Goal: Information Seeking & Learning: Find specific fact

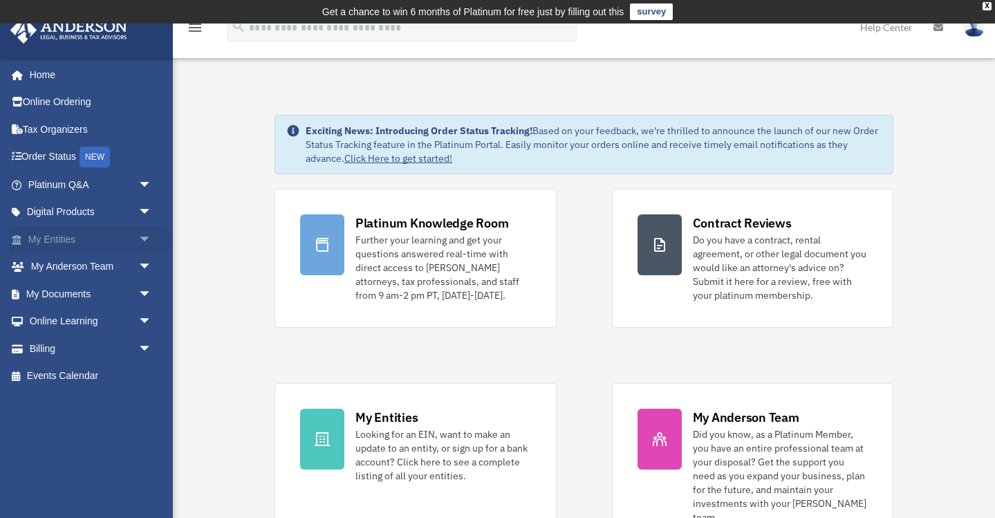
click at [62, 239] on link "My Entities arrow_drop_down" at bounding box center [91, 239] width 163 height 28
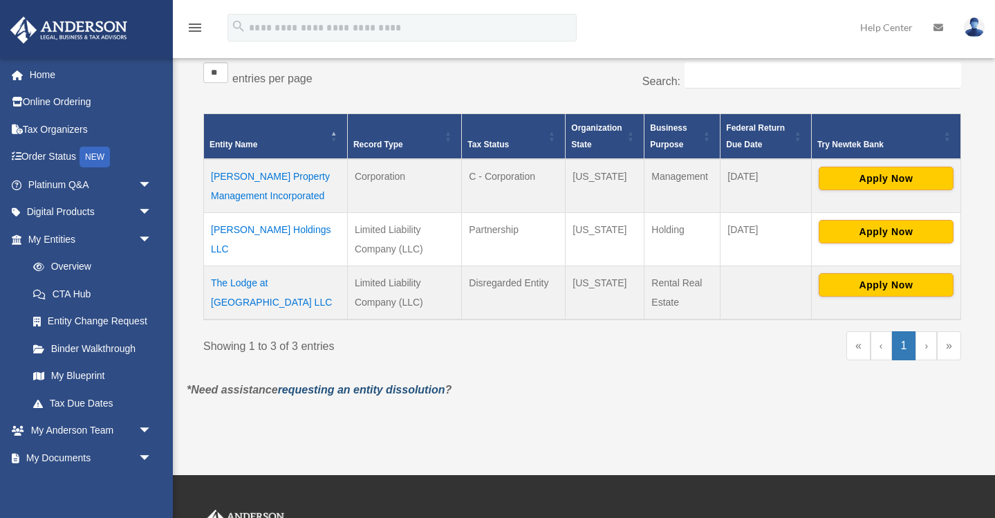
scroll to position [253, 0]
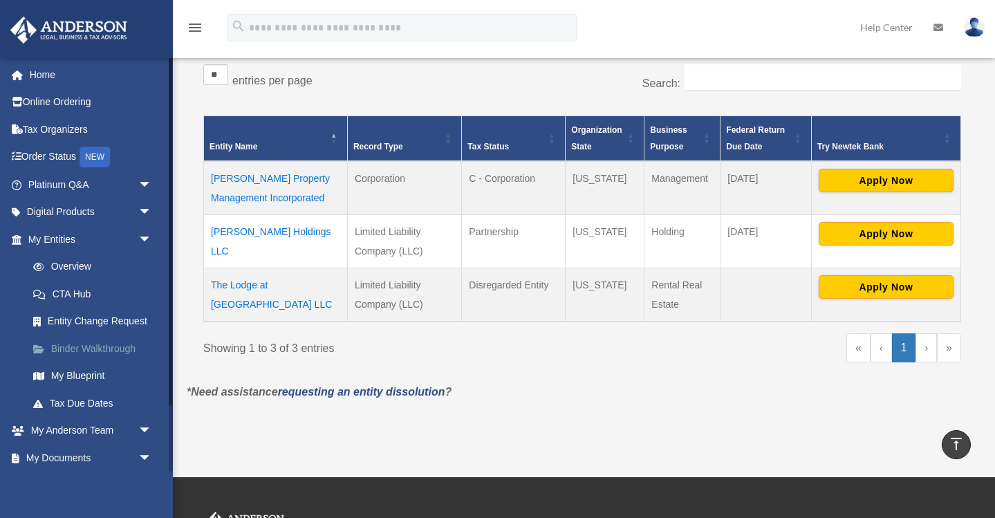
click at [82, 342] on link "Binder Walkthrough" at bounding box center [95, 349] width 153 height 28
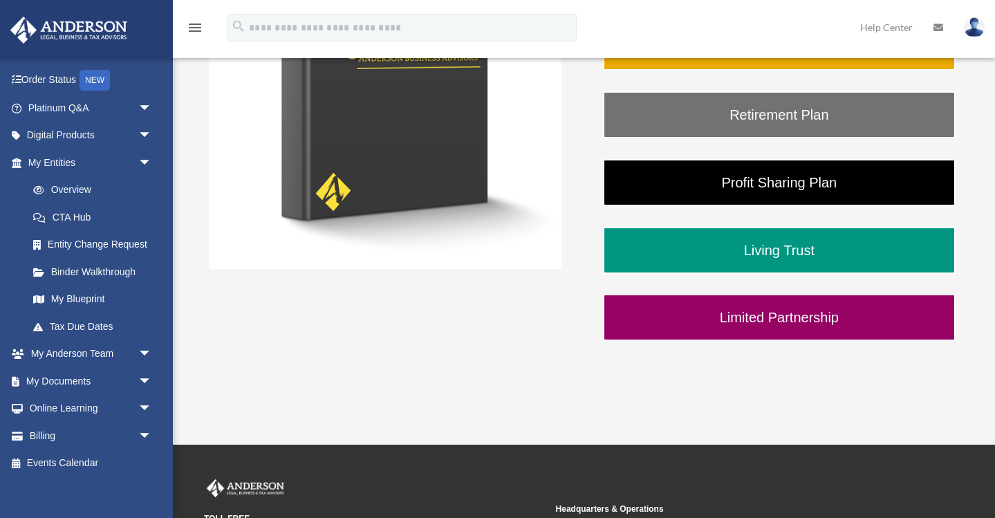
scroll to position [380, 0]
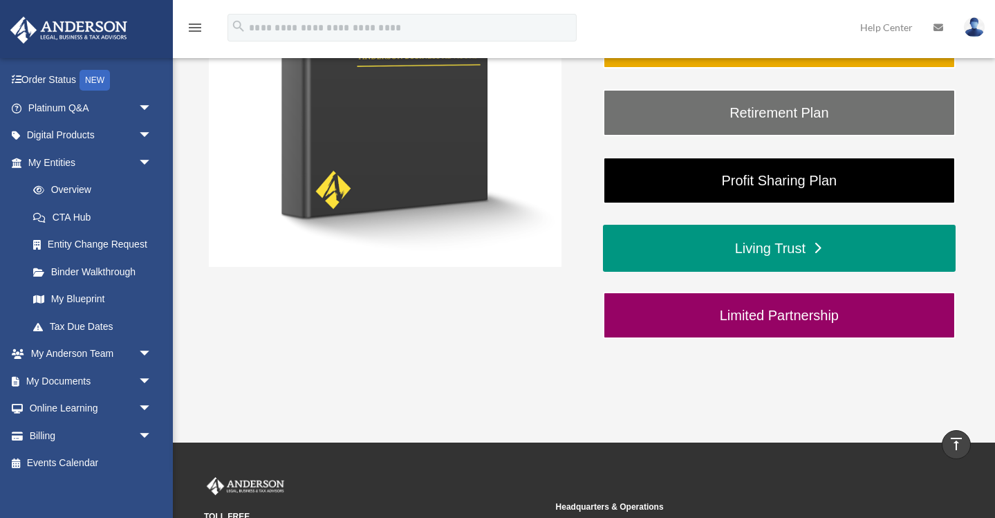
click at [782, 249] on link "Living Trust" at bounding box center [779, 248] width 353 height 47
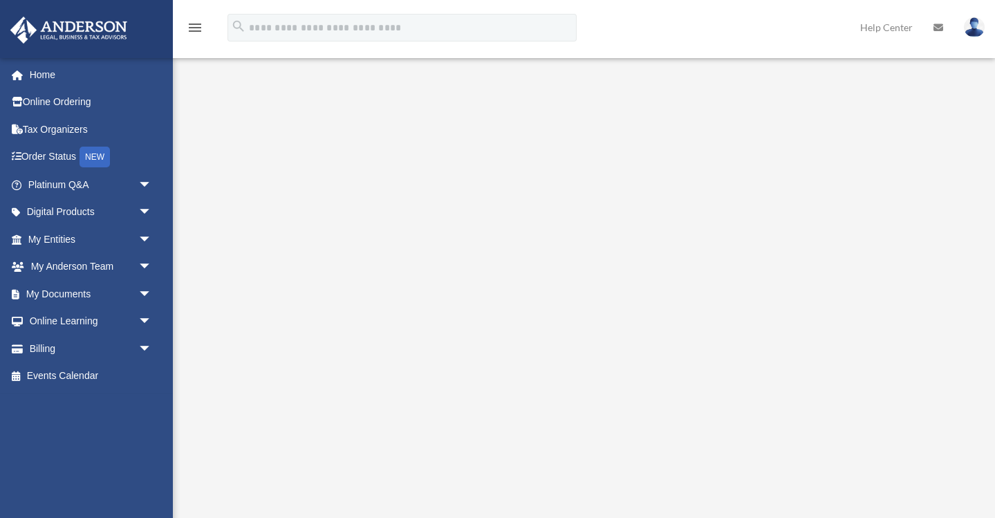
scroll to position [116, 0]
click at [56, 317] on link "Online Learning arrow_drop_down" at bounding box center [91, 322] width 163 height 28
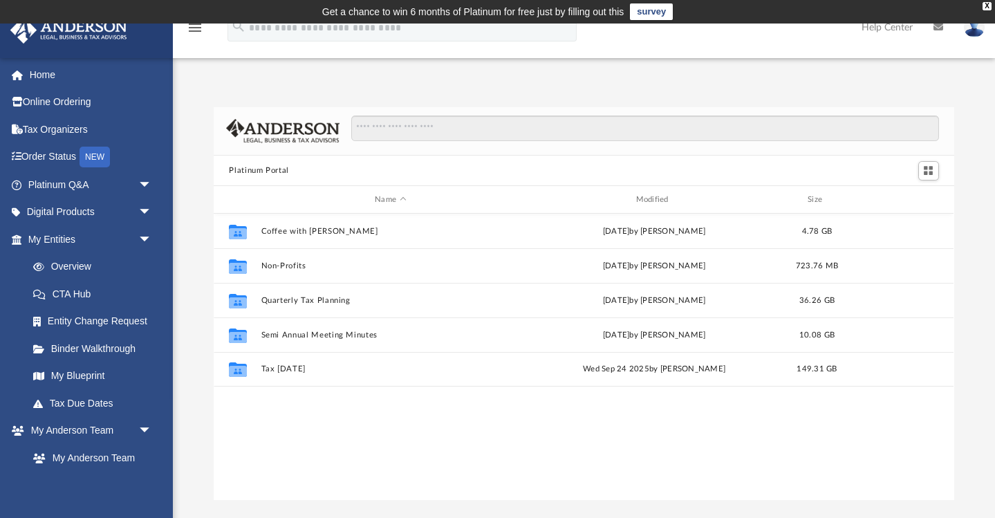
scroll to position [1, 1]
click at [78, 396] on link "Tax Due Dates" at bounding box center [95, 403] width 153 height 28
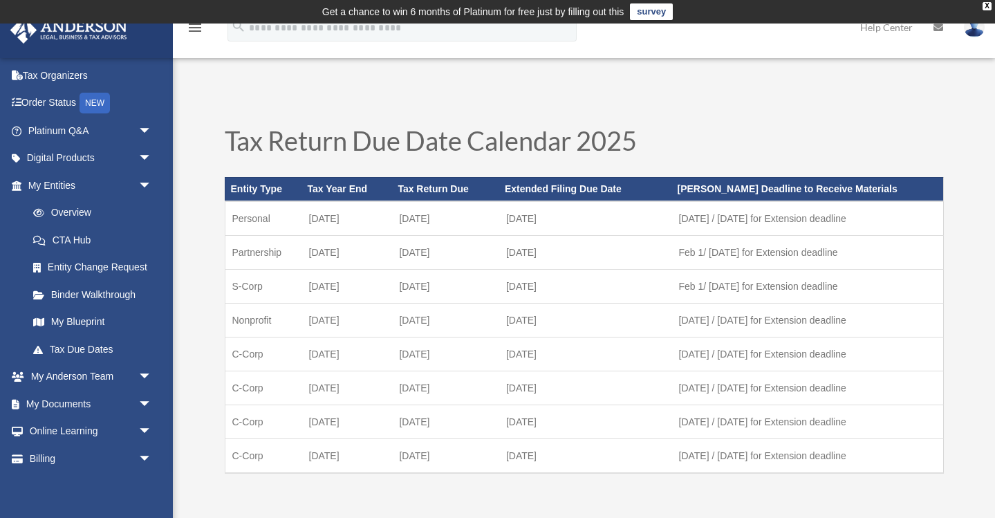
click at [496, 389] on td "[DATE]" at bounding box center [445, 387] width 107 height 34
click at [86, 315] on link "My Blueprint" at bounding box center [95, 322] width 153 height 28
